Goal: Information Seeking & Learning: Learn about a topic

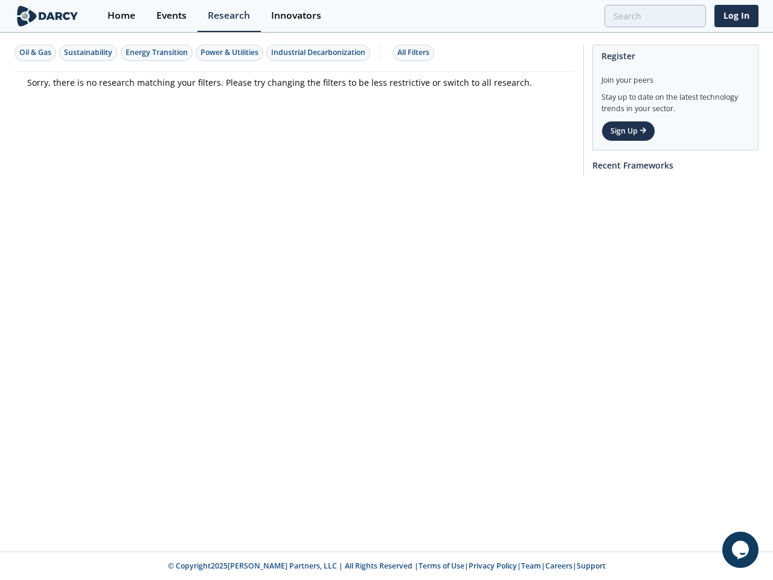
click at [386, 290] on div "Oil & Gas Sustainability Energy Transition Power & Utilities Industrial Decarbo…" at bounding box center [386, 292] width 773 height 517
click at [36, 53] on div "Oil & Gas" at bounding box center [35, 52] width 32 height 11
click at [89, 53] on div "Sustainability" at bounding box center [88, 52] width 48 height 11
click at [157, 53] on div "Energy Transition" at bounding box center [157, 52] width 62 height 11
click at [231, 53] on div "Power & Utilities" at bounding box center [229, 52] width 58 height 11
